Goal: Task Accomplishment & Management: Manage account settings

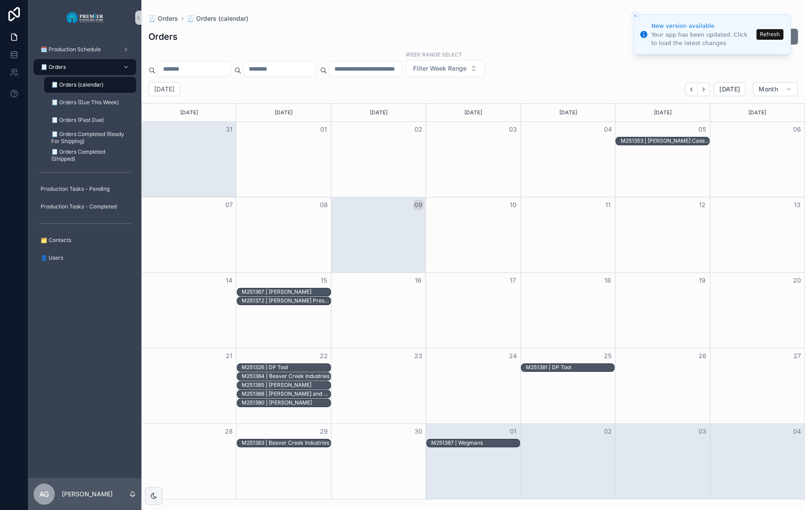
click at [513, 30] on button "Refresh" at bounding box center [770, 34] width 27 height 11
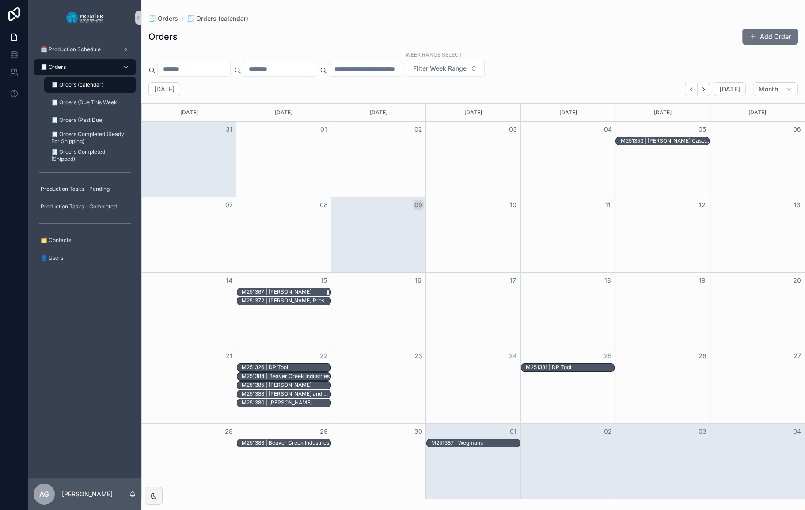
click at [286, 290] on div "M251367 | [PERSON_NAME]" at bounding box center [277, 292] width 70 height 7
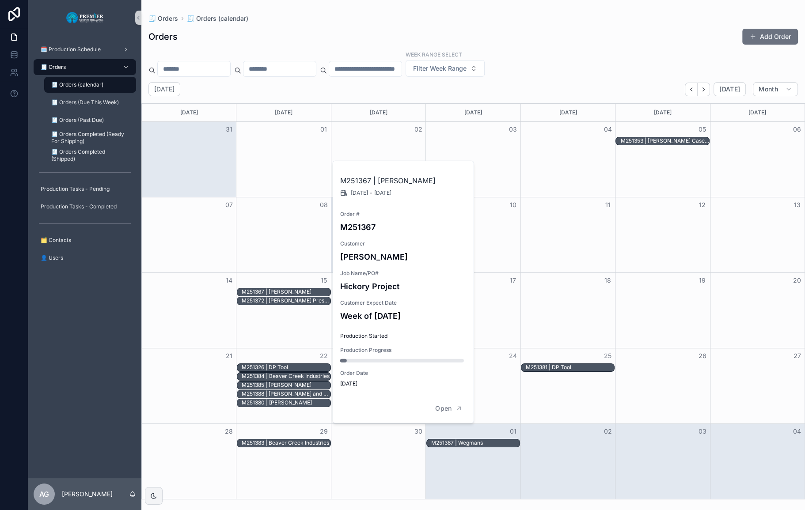
click at [649, 235] on div "Month View" at bounding box center [662, 235] width 95 height 75
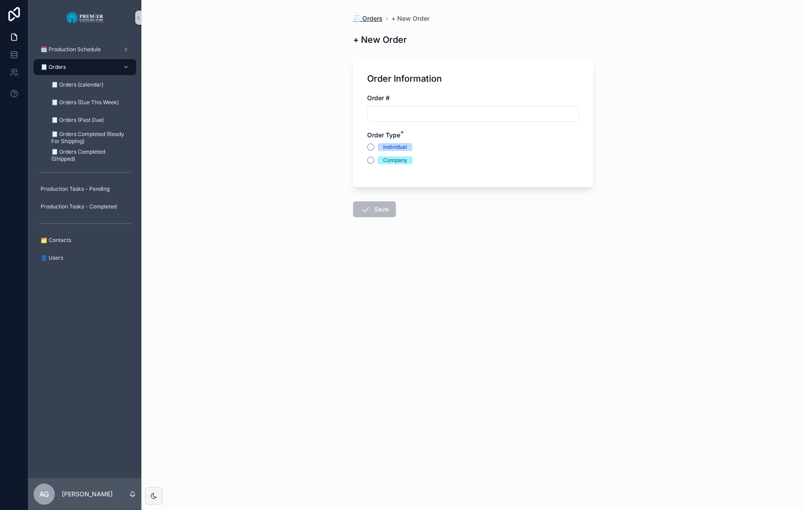
click at [373, 19] on span "🧾 Orders" at bounding box center [368, 18] width 30 height 9
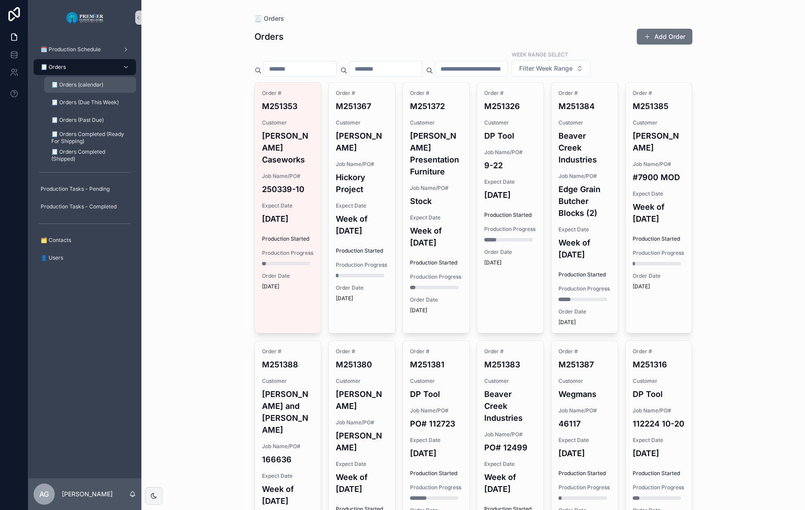
click at [90, 88] on span "🧾 Orders (calendar)" at bounding box center [77, 84] width 52 height 7
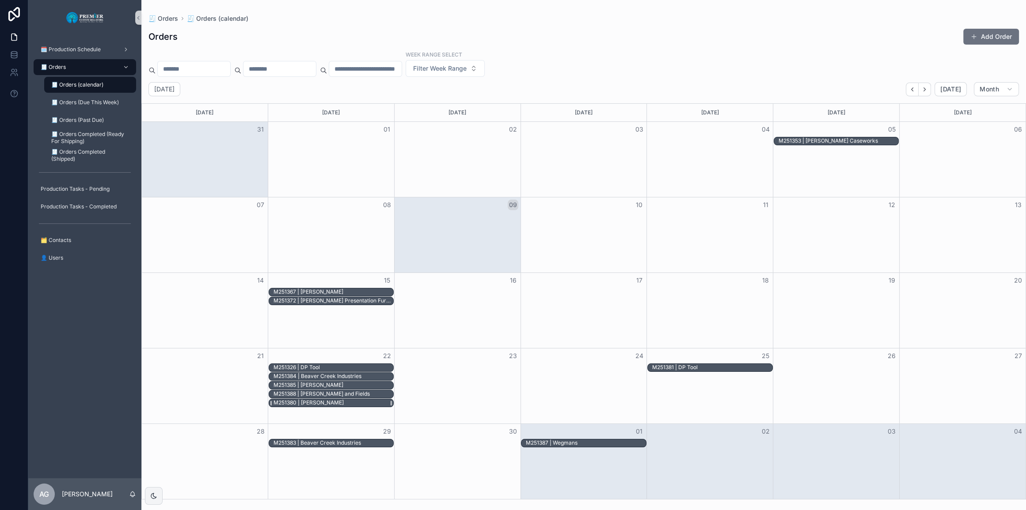
click at [357, 405] on div "M251380 | [PERSON_NAME]" at bounding box center [334, 404] width 120 height 8
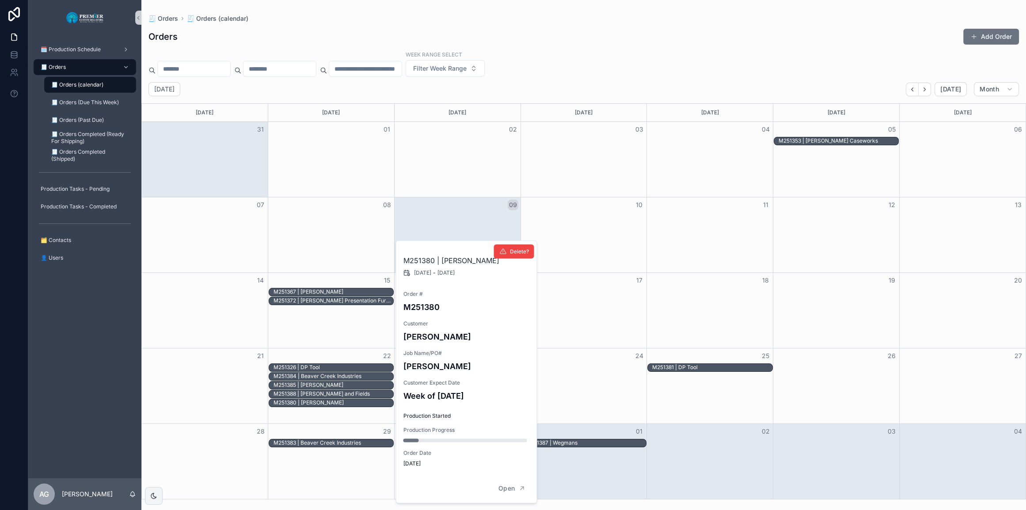
click at [454, 347] on div "M251380 | Mike Manusia 9/22/2025 - 9/22/2025 Order # M251380 Customer Mike Manu…" at bounding box center [466, 357] width 141 height 233
click at [450, 340] on h4 "Mike Manusia" at bounding box center [466, 337] width 127 height 12
click at [446, 375] on div "M251380 | Mike Manusia 9/22/2025 - 9/22/2025 Order # M251380 Customer Mike Manu…" at bounding box center [466, 357] width 141 height 233
click at [513, 491] on span "Open" at bounding box center [507, 489] width 16 height 8
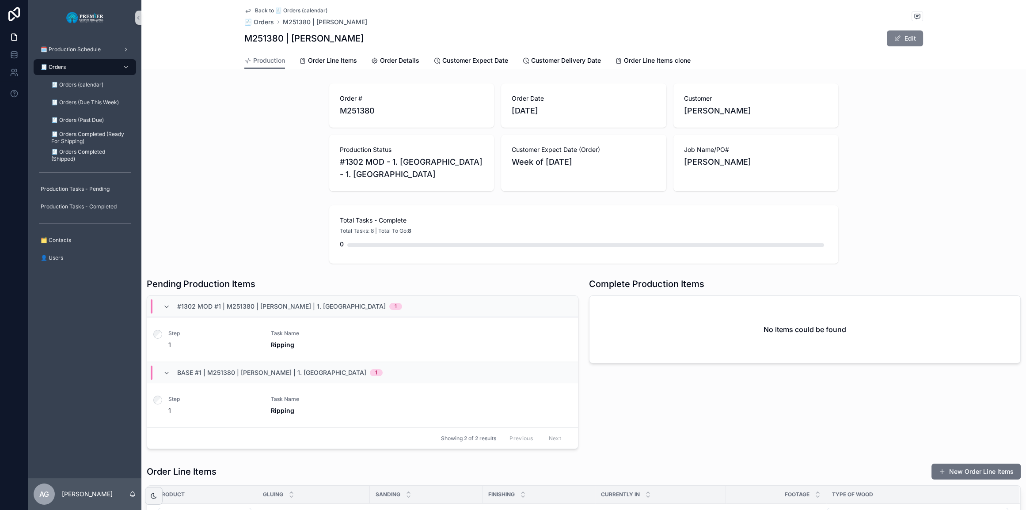
click at [805, 43] on button "Edit" at bounding box center [905, 38] width 36 height 16
click at [805, 88] on div "Order # M251380 Order Date 9/2/2025 Customer Mike Manusia Production Status #13…" at bounding box center [583, 137] width 885 height 115
click at [491, 62] on span "Customer Expect Date" at bounding box center [475, 60] width 66 height 9
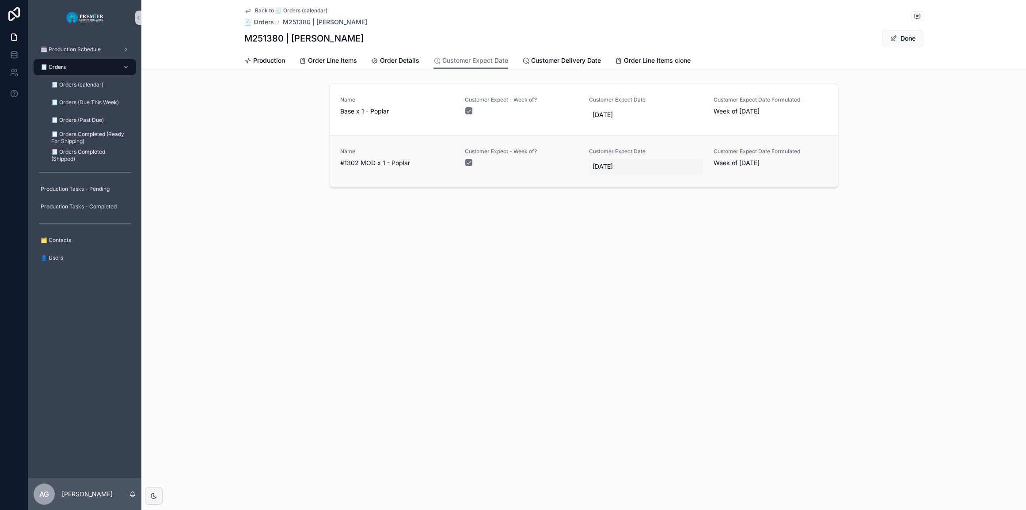
click at [612, 163] on span "9/22/2025" at bounding box center [646, 166] width 107 height 9
click at [606, 330] on button "29" at bounding box center [604, 329] width 16 height 16
type input "*********"
click at [720, 224] on div "Back to 🧾 Orders (calendar) 🧾 Orders M251380 | Mike Manusia M251380 | Mike Manu…" at bounding box center [583, 125] width 885 height 251
click at [624, 157] on div "Customer Expect Date 9/22/2025" at bounding box center [646, 161] width 114 height 27
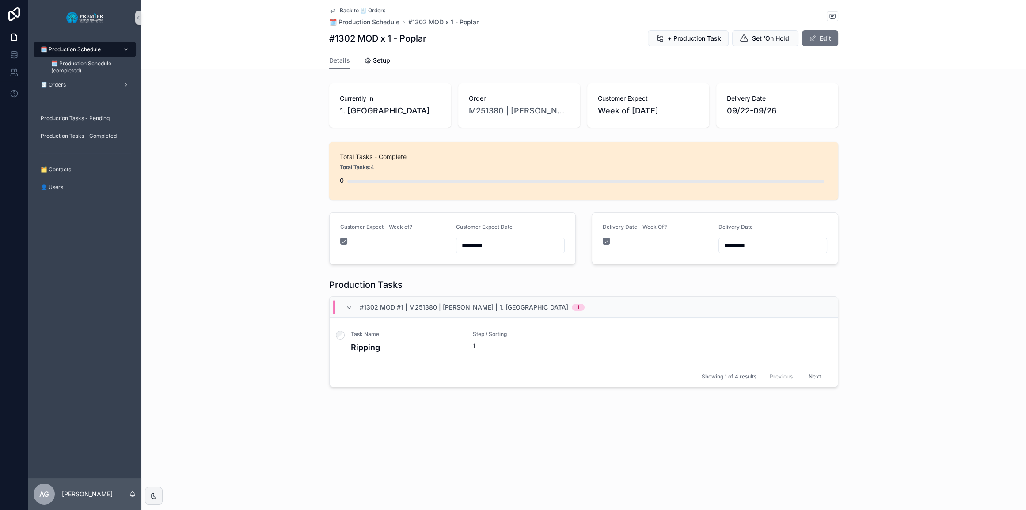
click at [734, 240] on input "*********" at bounding box center [773, 246] width 108 height 12
click at [743, 395] on button "29" at bounding box center [741, 397] width 16 height 16
type input "*********"
click at [805, 241] on div "Total Tasks - Complete Total Tasks: 4 0 Customer Expect - Week of? Customer Exp…" at bounding box center [583, 203] width 885 height 130
type input "*********"
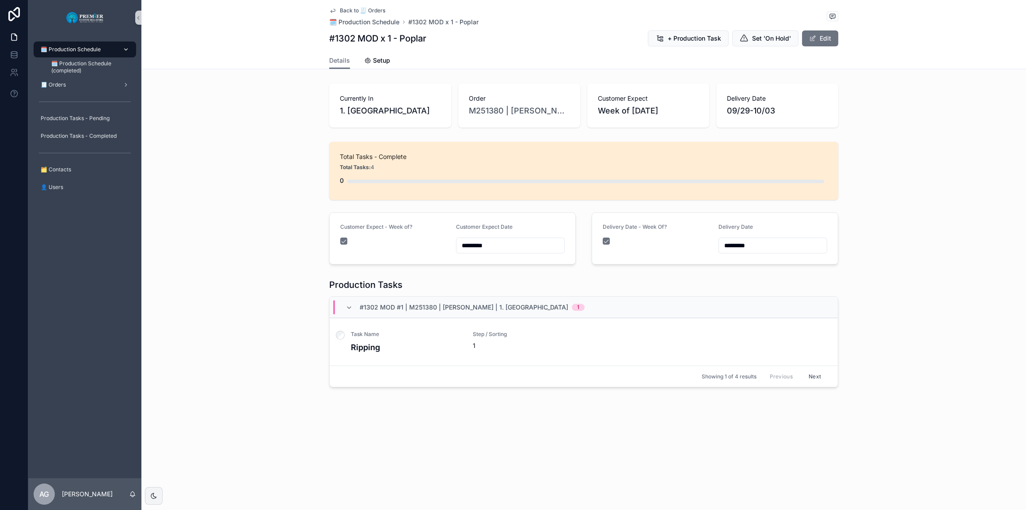
click at [90, 48] on span "🗓️ Production Schedule" at bounding box center [71, 49] width 60 height 7
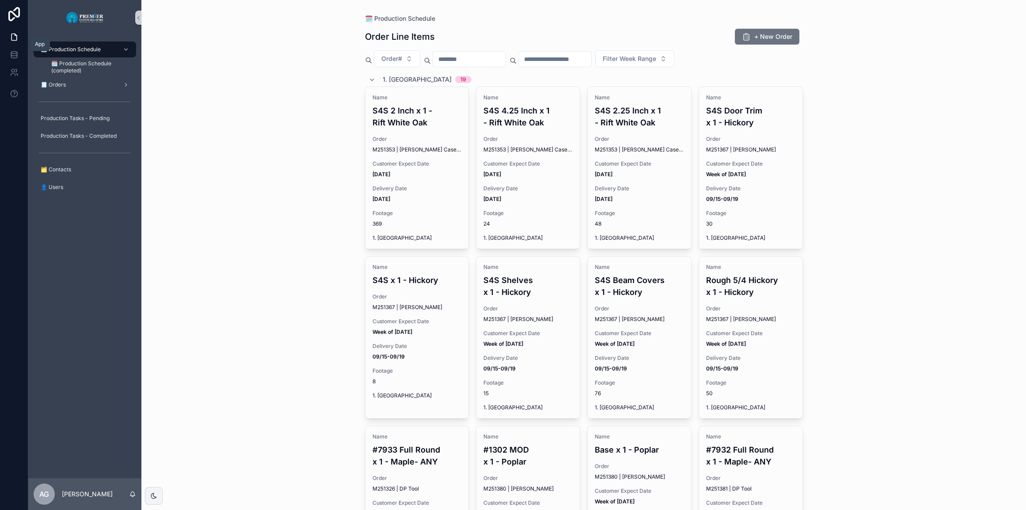
click at [14, 41] on icon at bounding box center [14, 37] width 9 height 9
click at [84, 16] on img "scrollable content" at bounding box center [85, 18] width 38 height 14
click at [93, 78] on div "🧾 Orders" at bounding box center [85, 85] width 92 height 14
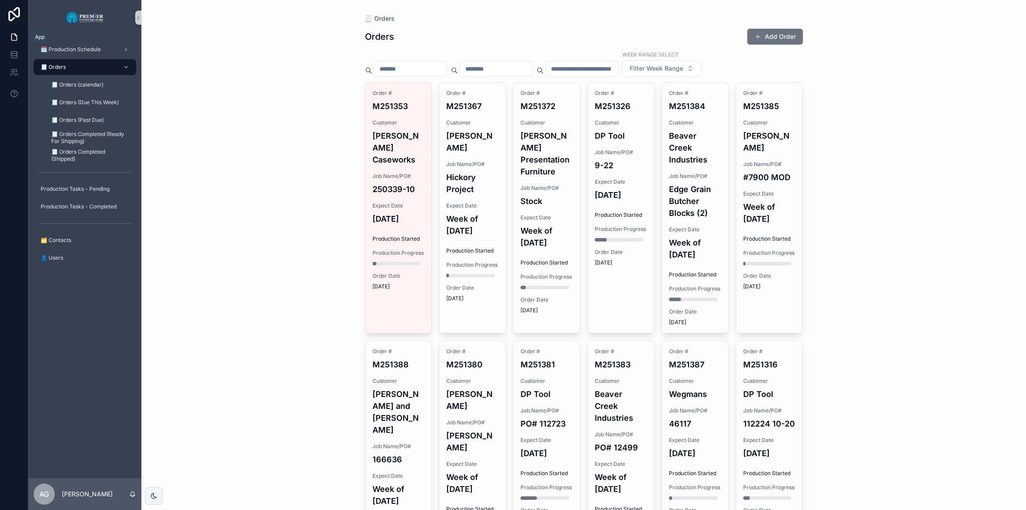
click at [15, 40] on icon at bounding box center [13, 37] width 5 height 7
click at [72, 45] on div "🗓️ Production Schedule" at bounding box center [85, 49] width 92 height 14
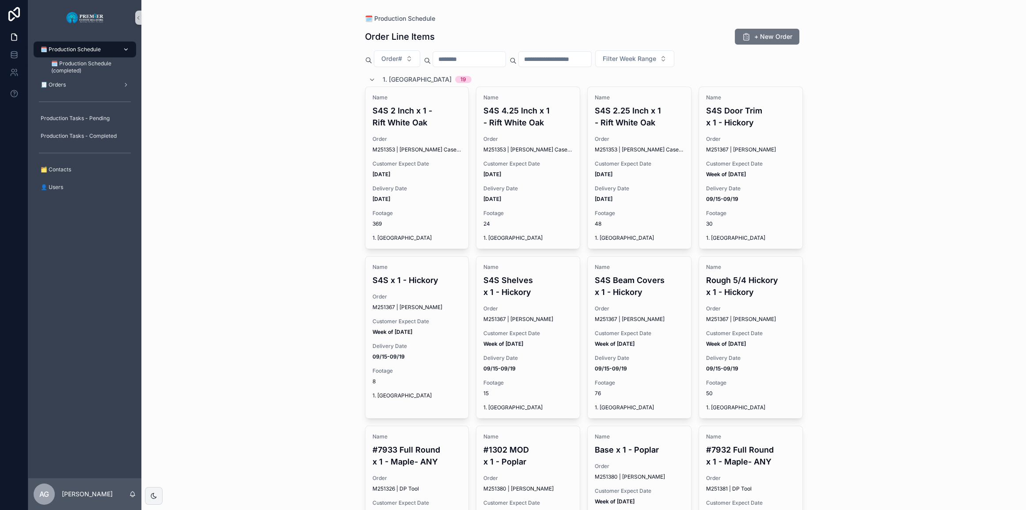
click at [72, 46] on span "🗓️ Production Schedule" at bounding box center [71, 49] width 60 height 7
click at [805, 58] on div "🗓️ Production Schedule Order Line Items + New Order Order# Filter Week Range 1.…" at bounding box center [583, 255] width 885 height 510
click at [70, 62] on span "🗓️ Production Schedule (completed)" at bounding box center [89, 67] width 76 height 14
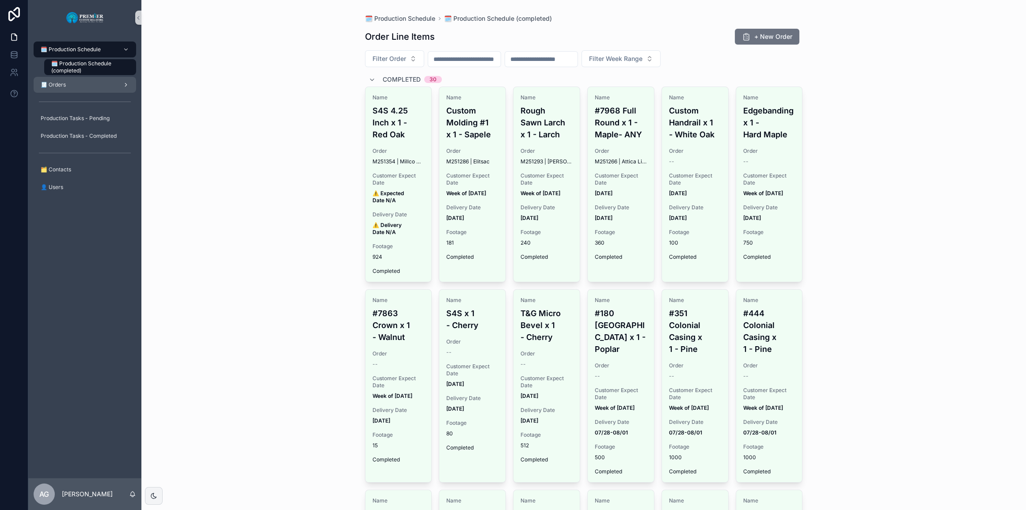
click at [61, 86] on span "🧾 Orders" at bounding box center [53, 84] width 25 height 7
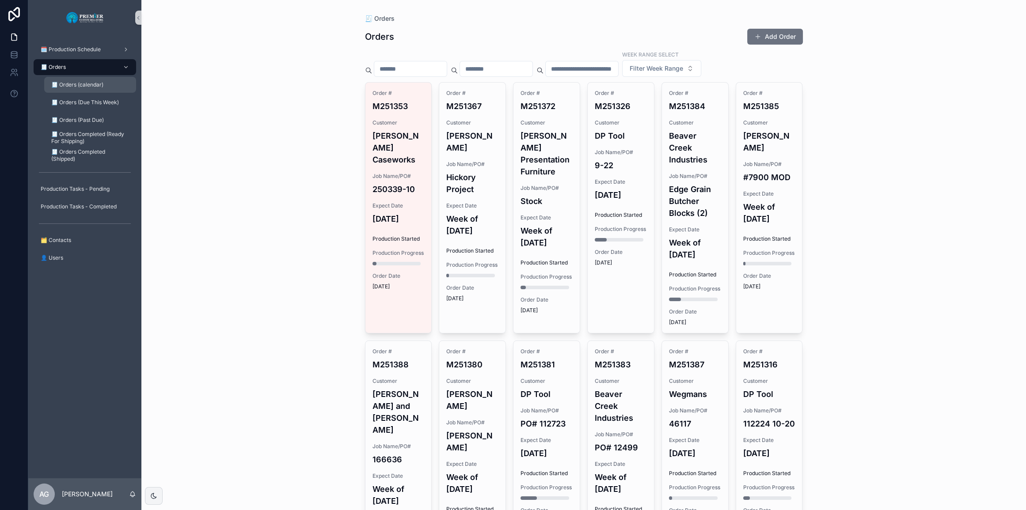
click at [74, 86] on span "🧾 Orders (calendar)" at bounding box center [77, 84] width 52 height 7
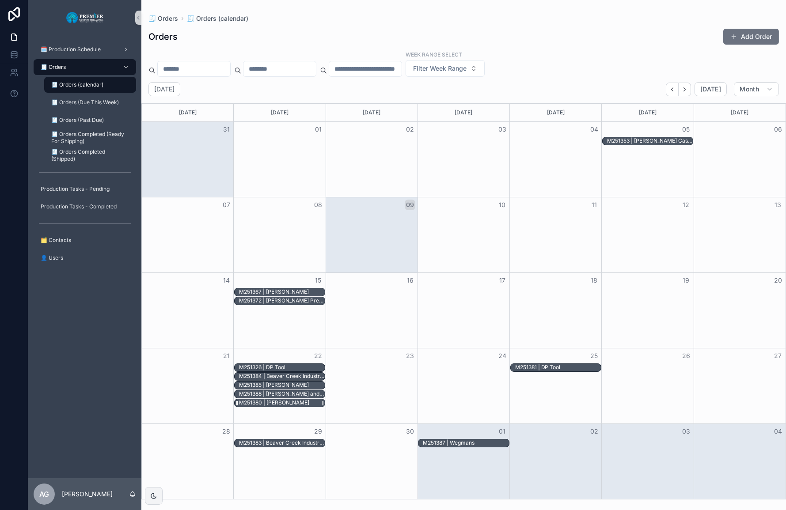
click at [286, 400] on div "M251380 | [PERSON_NAME]" at bounding box center [274, 403] width 70 height 7
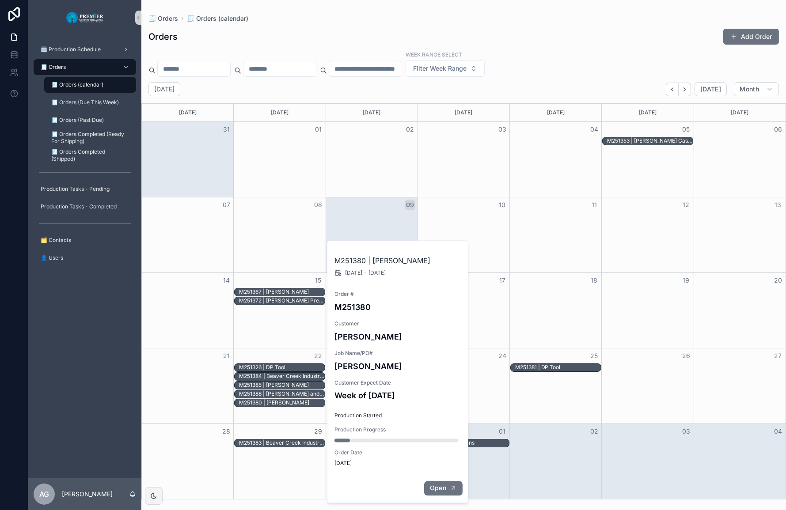
click at [436, 488] on span "Open" at bounding box center [438, 489] width 16 height 8
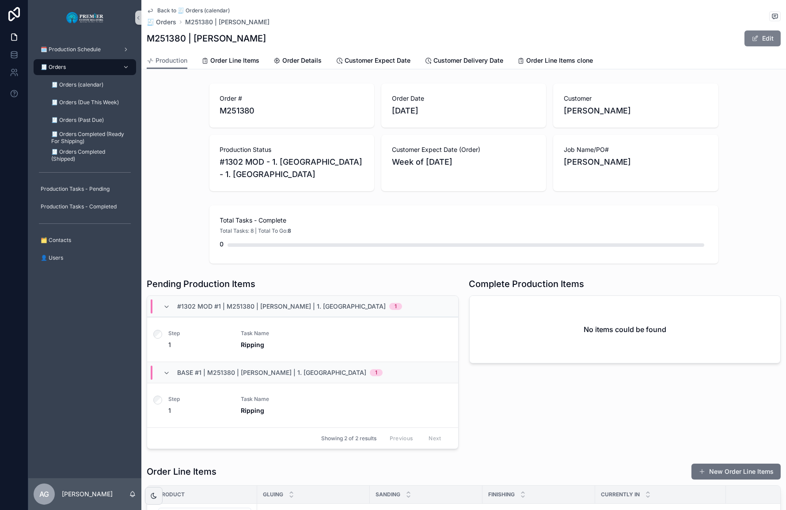
click at [764, 42] on button "Edit" at bounding box center [763, 38] width 36 height 16
click at [434, 163] on span "Week of 09/22/2025" at bounding box center [464, 162] width 144 height 12
click at [407, 114] on span "9/2/2025" at bounding box center [464, 111] width 144 height 12
click at [400, 62] on span "Customer Expect Date" at bounding box center [378, 60] width 66 height 9
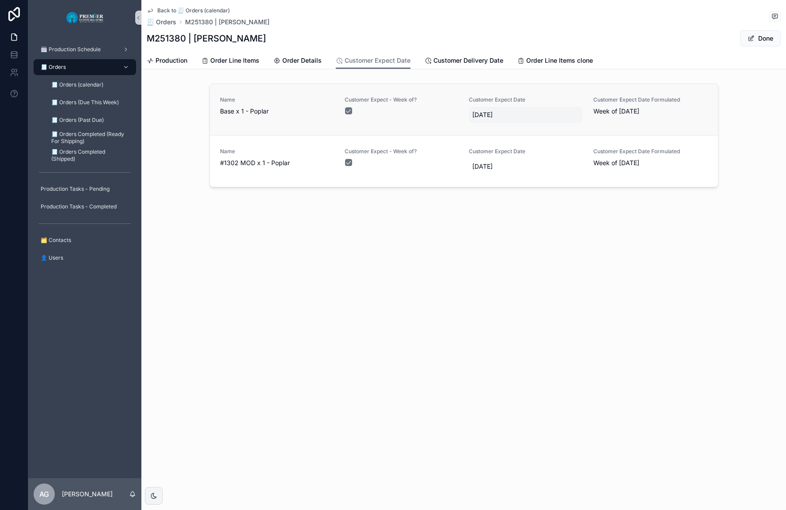
click at [506, 116] on span "9/22/2025" at bounding box center [526, 114] width 107 height 9
click at [486, 282] on button "29" at bounding box center [484, 278] width 16 height 16
type input "*********"
click at [594, 182] on link "Name #1302 MOD x 1 - Poplar Customer Expect - Week of? Customer Expect Date 9/2…" at bounding box center [464, 161] width 508 height 52
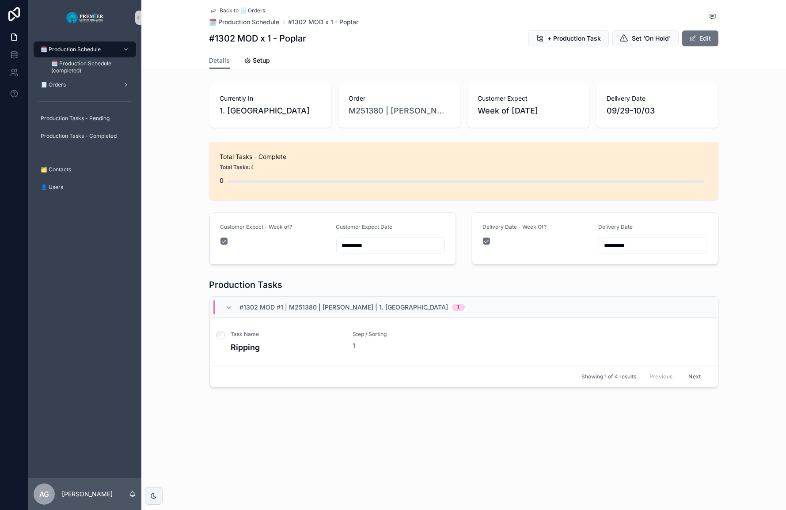
click at [504, 110] on span "Week of 09/22/2025" at bounding box center [528, 111] width 101 height 12
click at [415, 107] on span "M251380 | [PERSON_NAME]" at bounding box center [399, 111] width 101 height 12
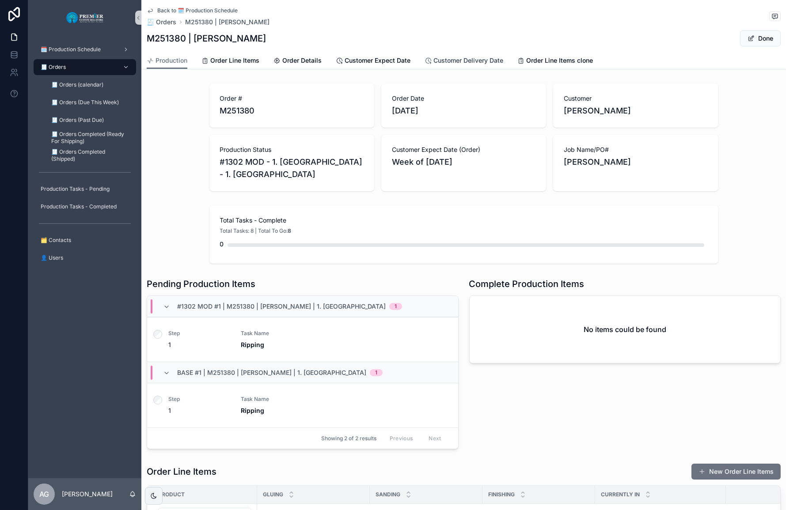
click at [446, 58] on span "Customer Delivery Date" at bounding box center [469, 60] width 70 height 9
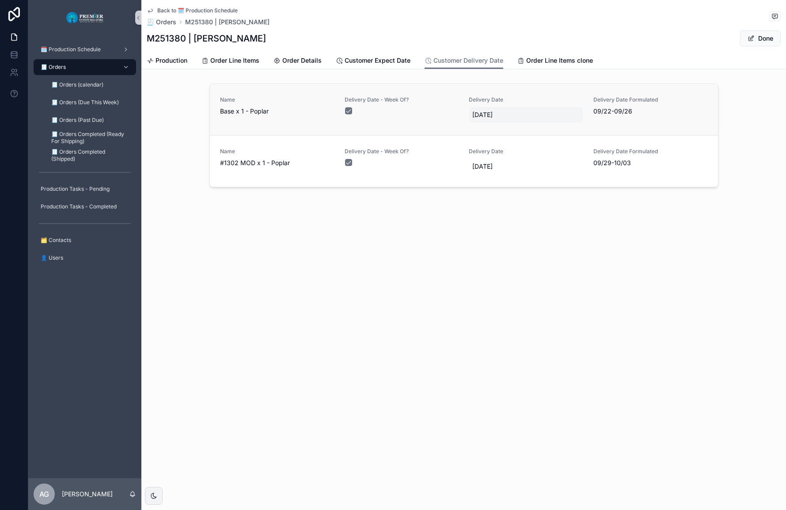
click at [484, 115] on span "9/22/2025" at bounding box center [526, 114] width 107 height 9
click at [481, 276] on button "29" at bounding box center [484, 278] width 16 height 16
type input "*********"
click at [579, 124] on icon "scrollable content" at bounding box center [581, 125] width 7 height 7
click at [758, 42] on button "Done" at bounding box center [760, 38] width 41 height 16
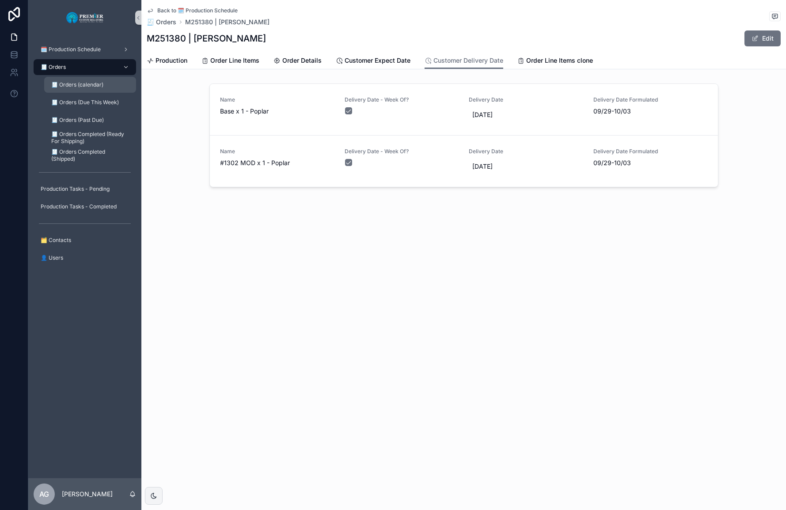
click at [103, 80] on div "🧾 Orders (calendar)" at bounding box center [90, 85] width 81 height 14
